Goal: Information Seeking & Learning: Find specific fact

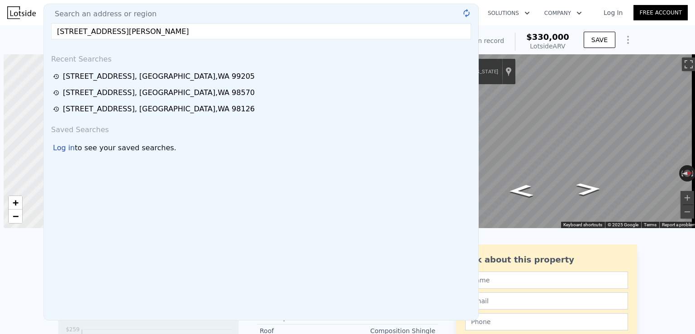
scroll to position [0, 4]
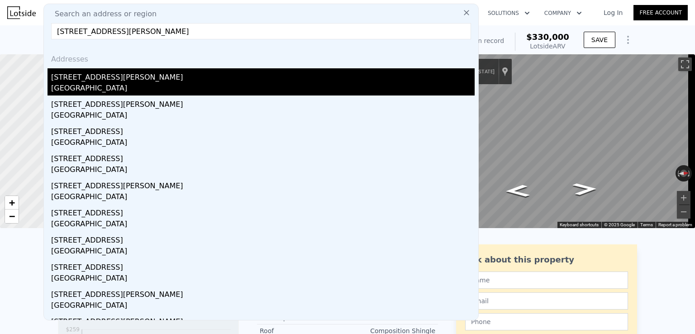
type input "[STREET_ADDRESS][PERSON_NAME]"
click at [107, 83] on div "[GEOGRAPHIC_DATA]" at bounding box center [262, 89] width 423 height 13
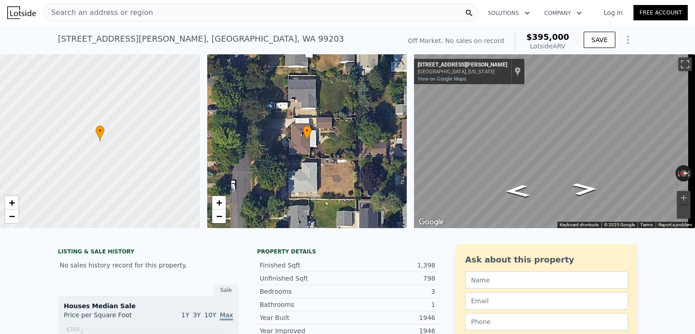
click at [544, 37] on span "$395,000" at bounding box center [547, 37] width 43 height 10
copy span "$395,000"
click at [121, 15] on span "Search an address or region" at bounding box center [98, 12] width 109 height 11
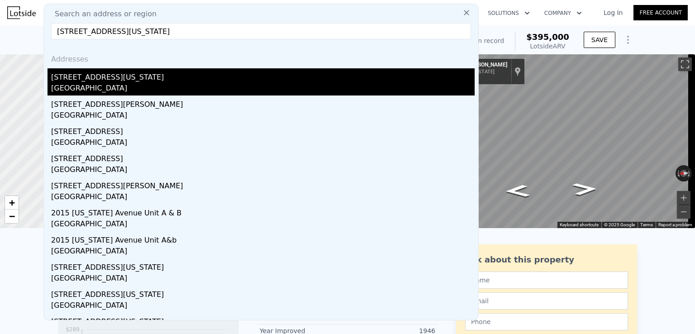
type input "[STREET_ADDRESS][US_STATE]"
click at [101, 81] on div "[STREET_ADDRESS][US_STATE]" at bounding box center [262, 75] width 423 height 14
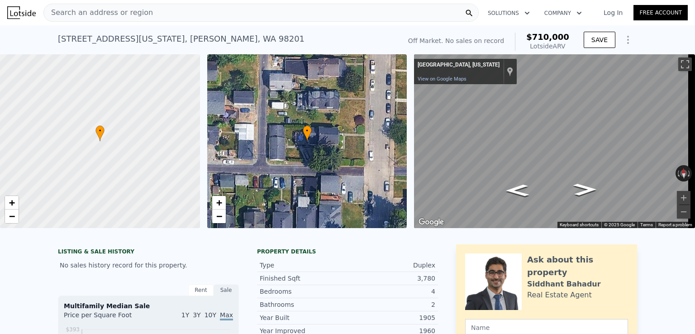
click at [551, 39] on span "$710,000" at bounding box center [547, 37] width 43 height 10
copy span "$710,000"
